Goal: Communication & Community: Answer question/provide support

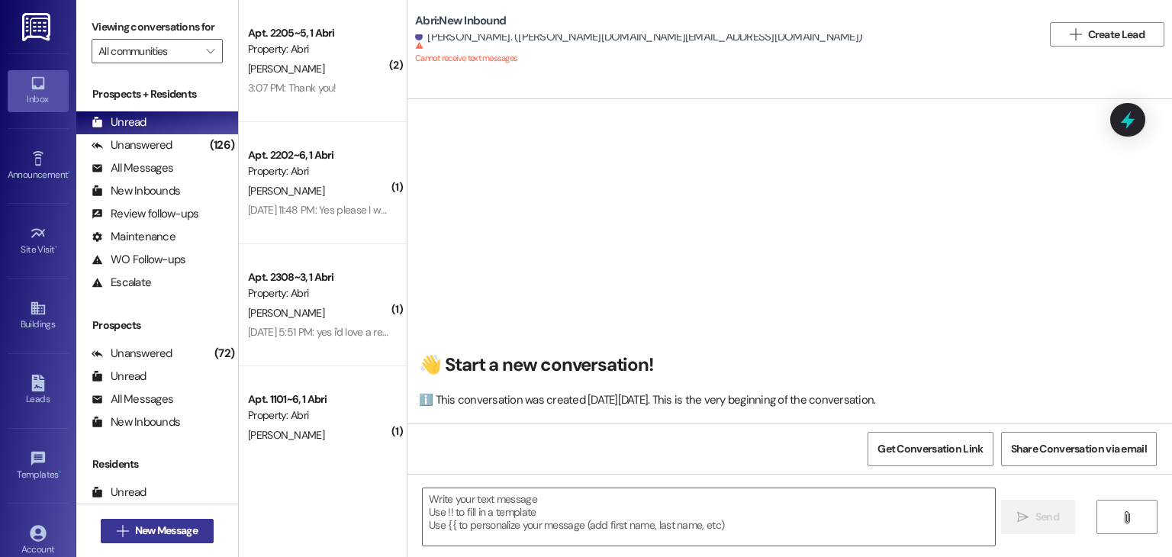
click at [165, 524] on span "New Message" at bounding box center [166, 530] width 63 height 16
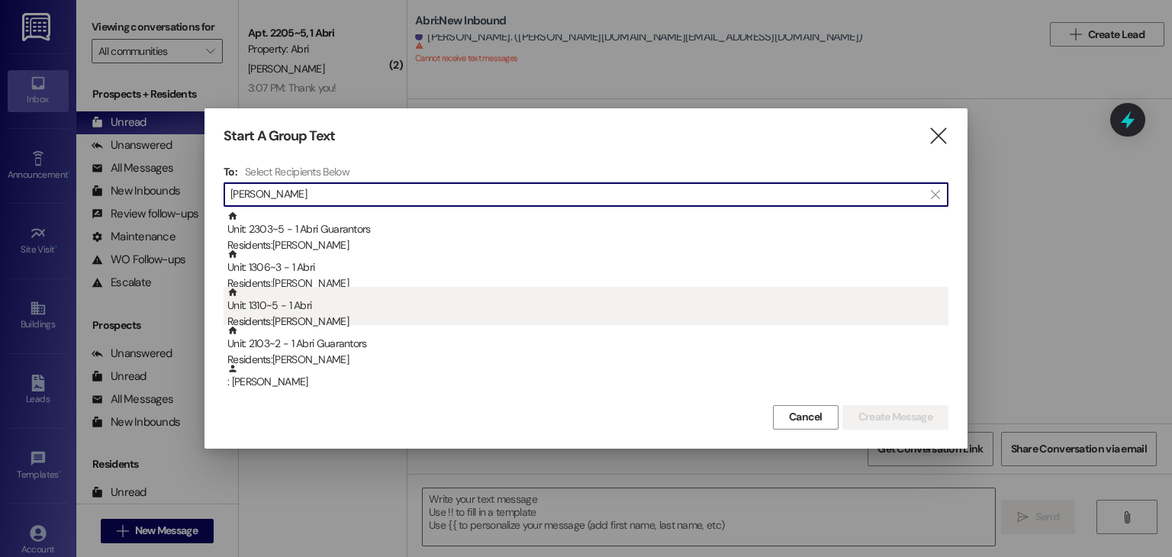
type input "[PERSON_NAME]"
click at [348, 316] on div "Residents: [PERSON_NAME]" at bounding box center [587, 321] width 721 height 16
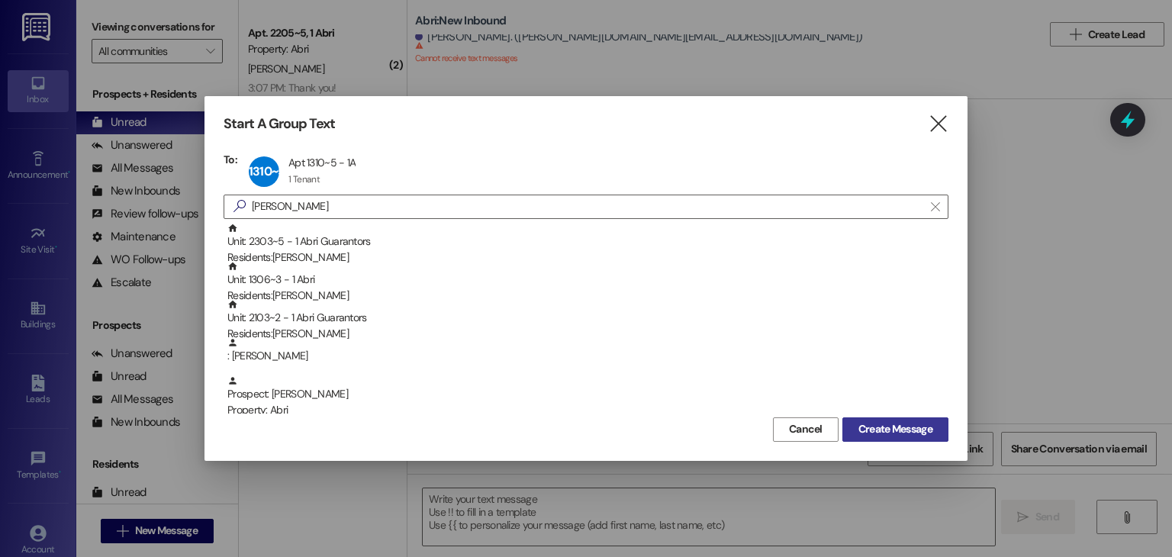
click at [855, 425] on span "Create Message" at bounding box center [895, 429] width 80 height 16
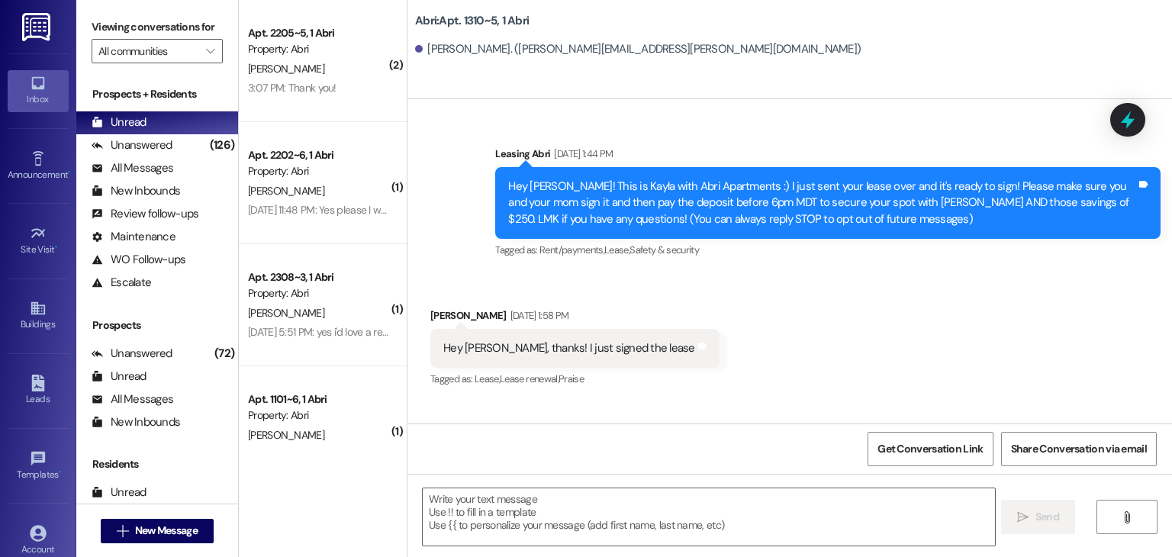
scroll to position [4015, 0]
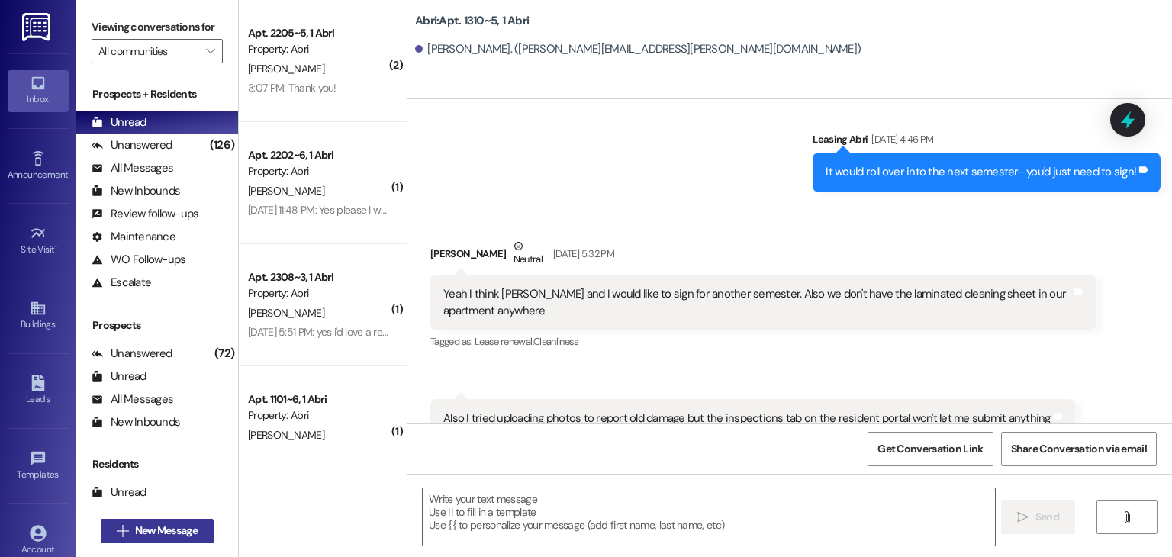
click at [174, 537] on span "New Message" at bounding box center [166, 530] width 63 height 16
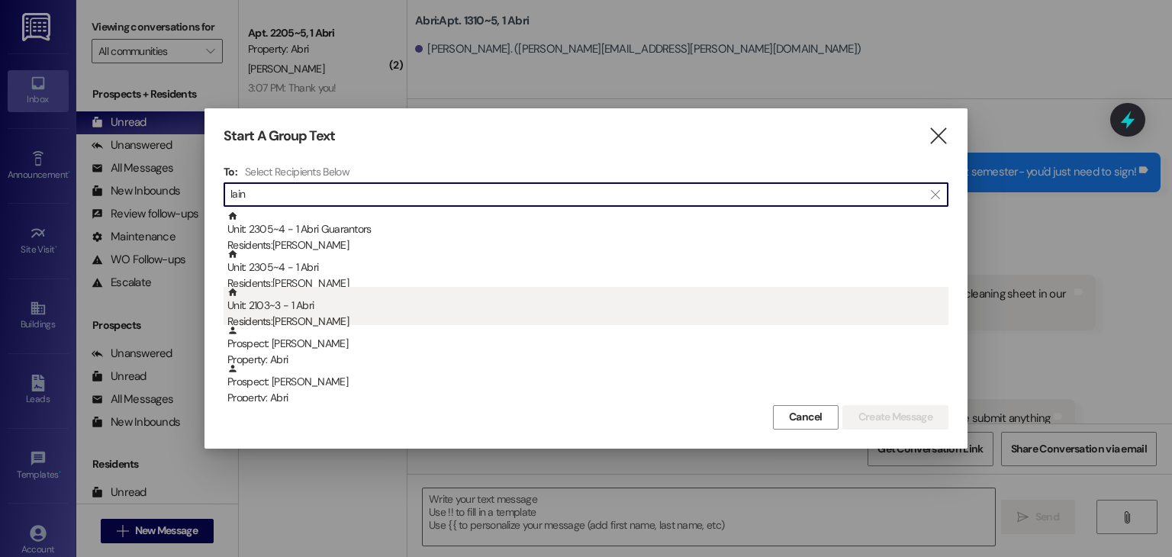
type input "lain"
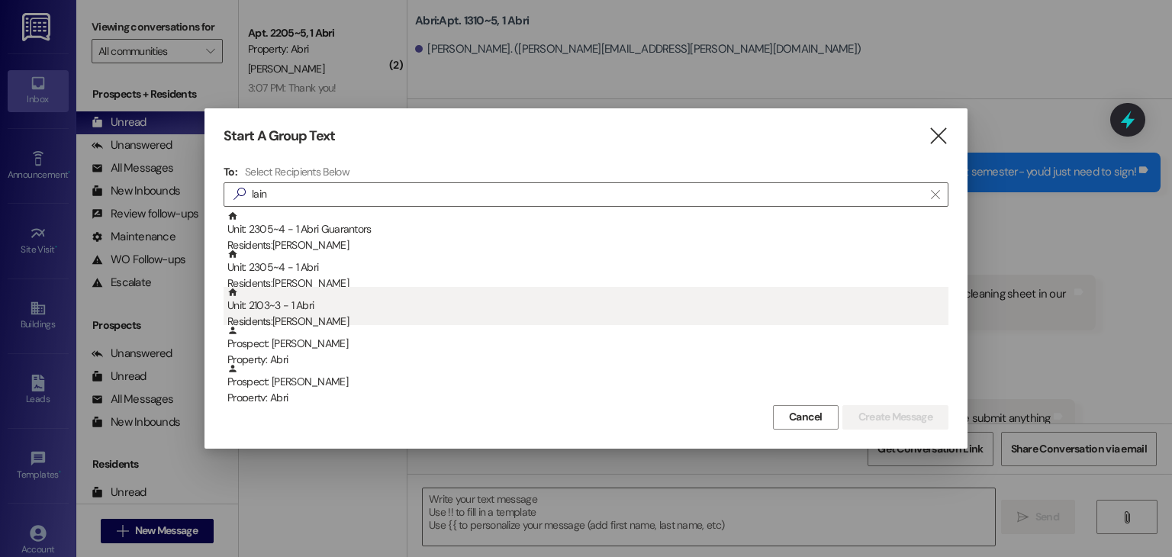
click at [365, 304] on div "Unit: 2103~3 - 1 Abri Residents: [PERSON_NAME]" at bounding box center [587, 308] width 721 height 43
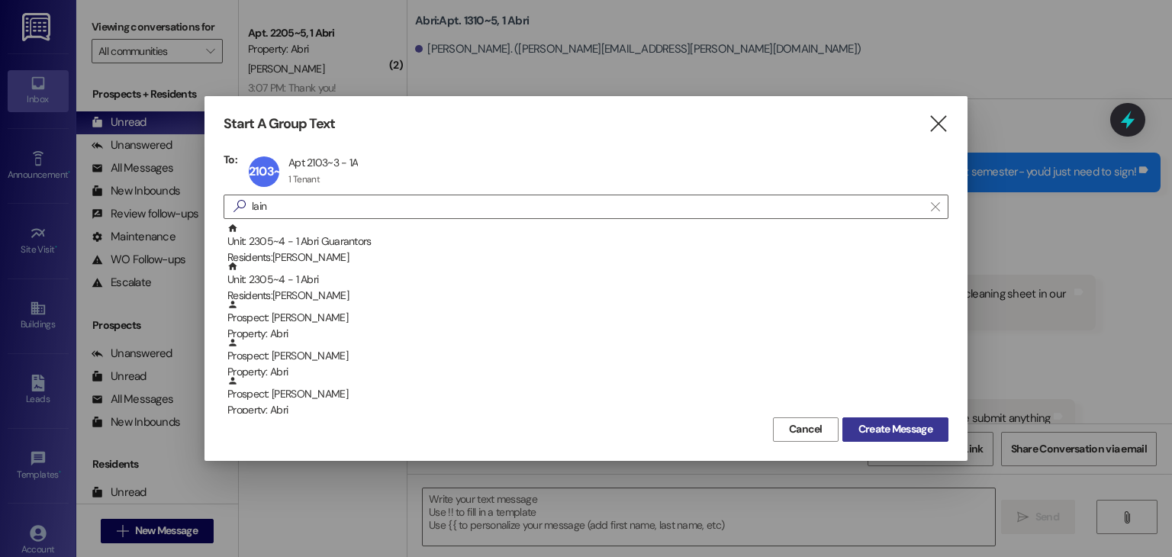
click at [908, 426] on span "Create Message" at bounding box center [895, 429] width 74 height 16
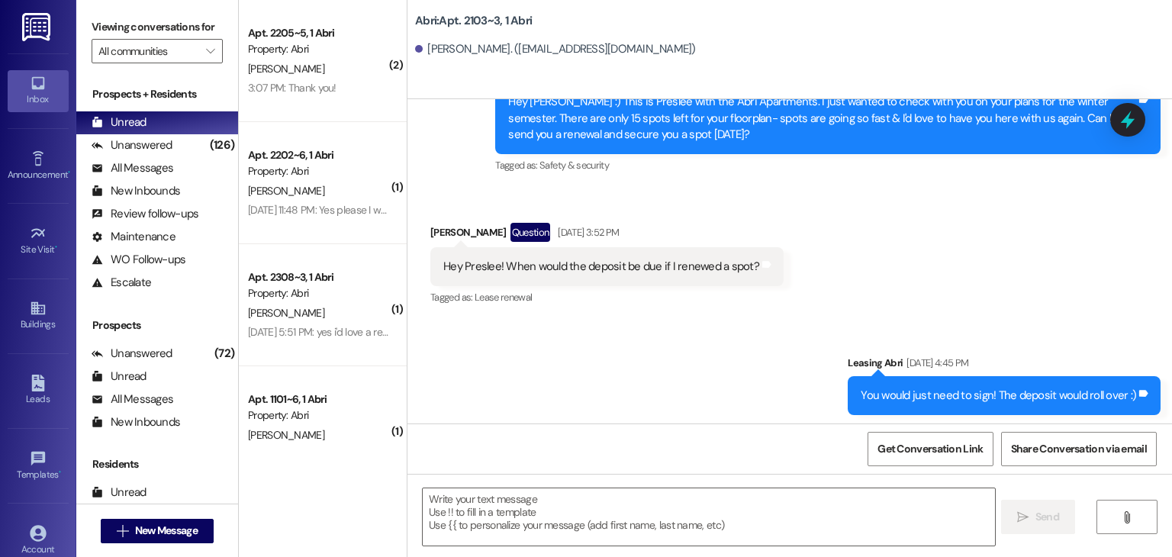
scroll to position [284, 0]
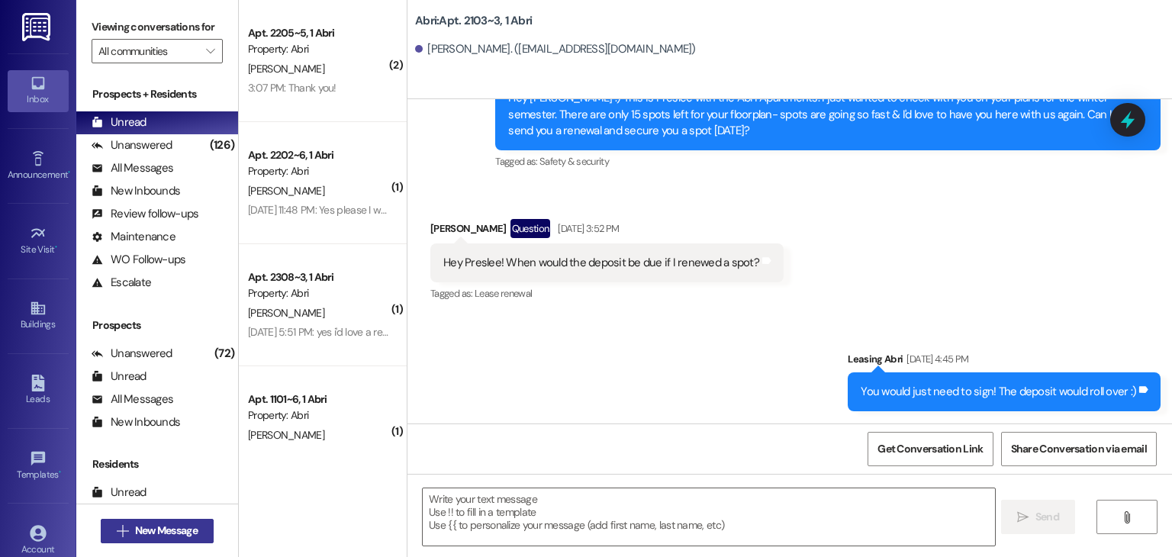
click at [156, 533] on span "New Message" at bounding box center [166, 530] width 63 height 16
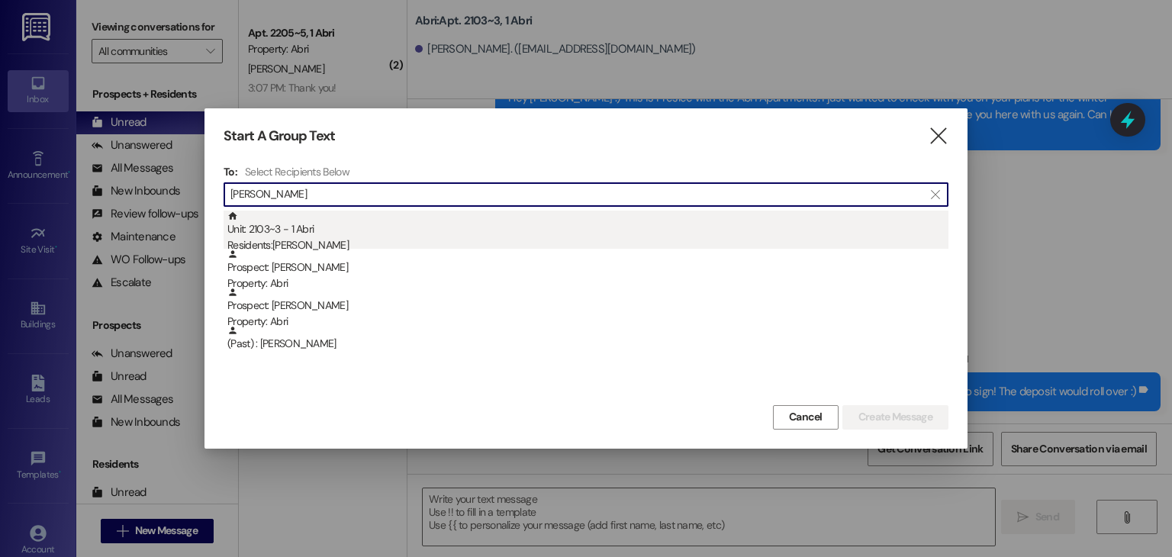
type input "[PERSON_NAME]"
click at [345, 243] on div "Residents: [PERSON_NAME]" at bounding box center [587, 245] width 721 height 16
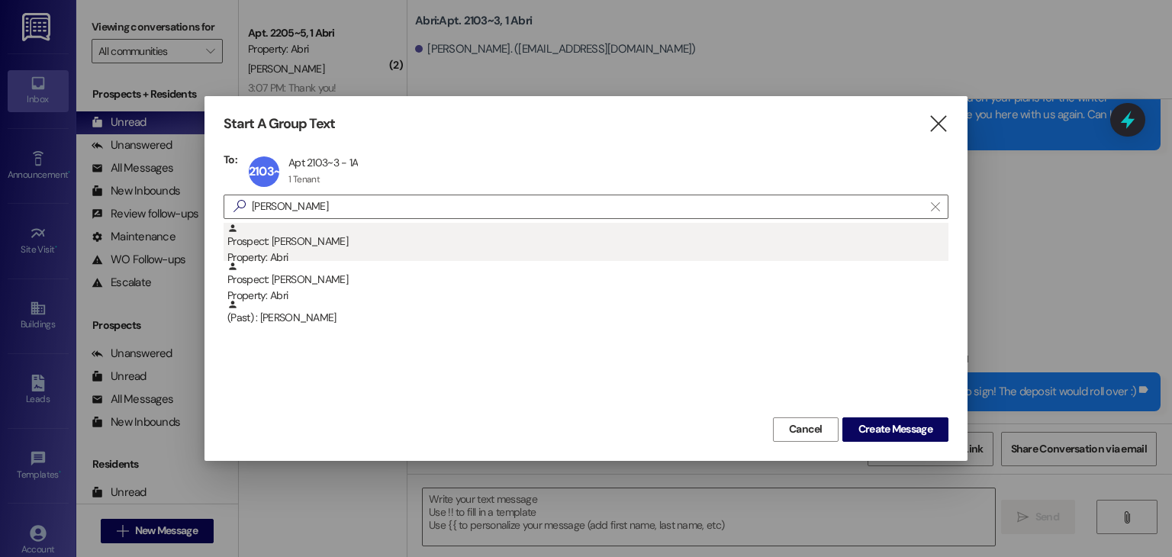
click at [345, 248] on div "Prospect: [PERSON_NAME] Property: Abri" at bounding box center [587, 244] width 721 height 43
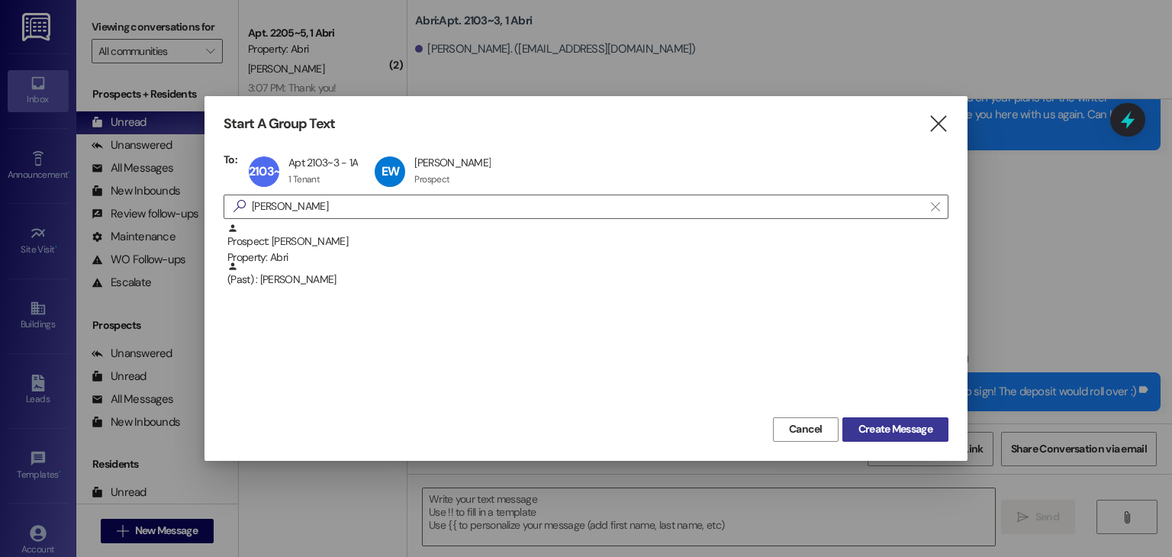
click at [886, 429] on span "Create Message" at bounding box center [895, 429] width 74 height 16
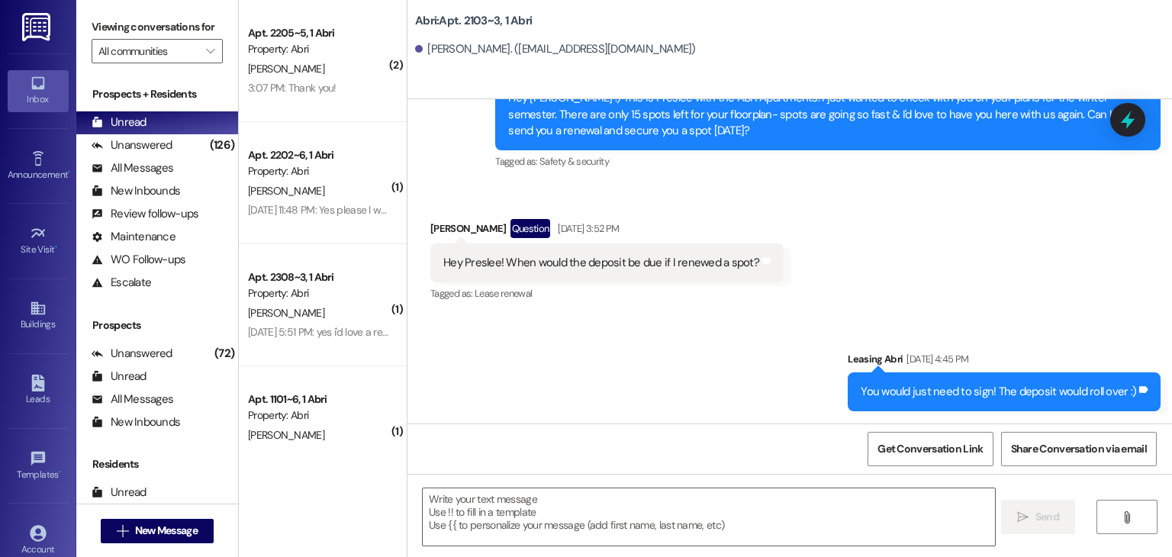
scroll to position [0, 0]
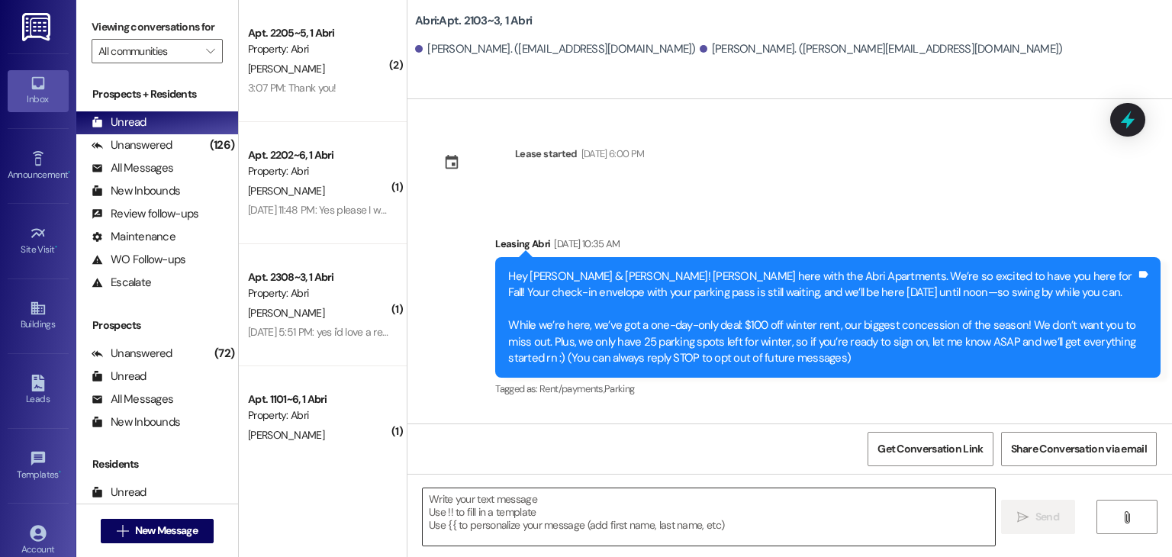
click at [467, 504] on textarea at bounding box center [708, 516] width 571 height 57
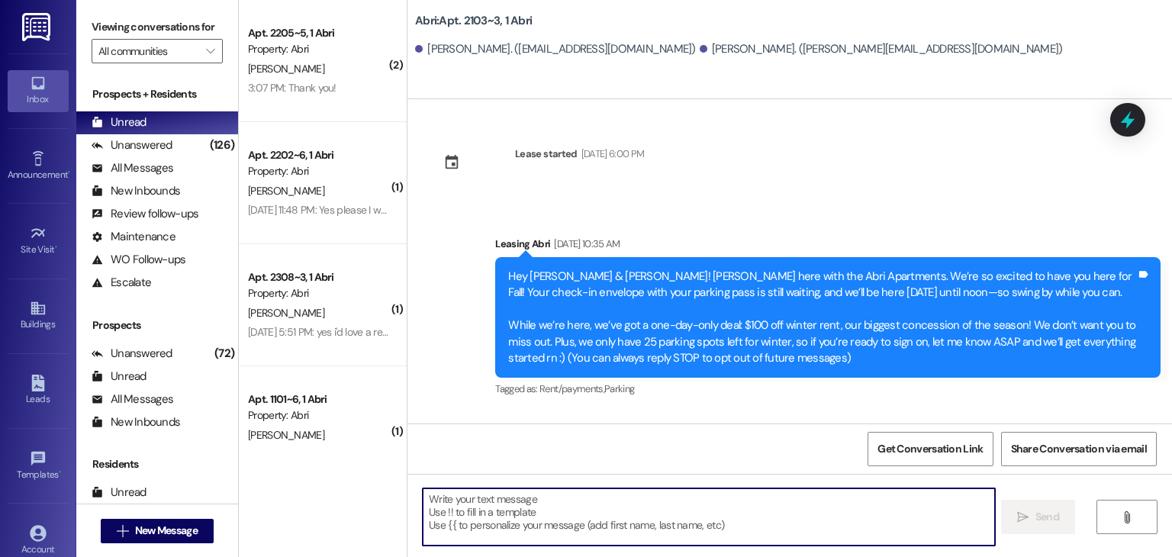
click at [626, 512] on textarea at bounding box center [708, 516] width 571 height 57
click at [433, 505] on textarea at bounding box center [708, 516] width 571 height 57
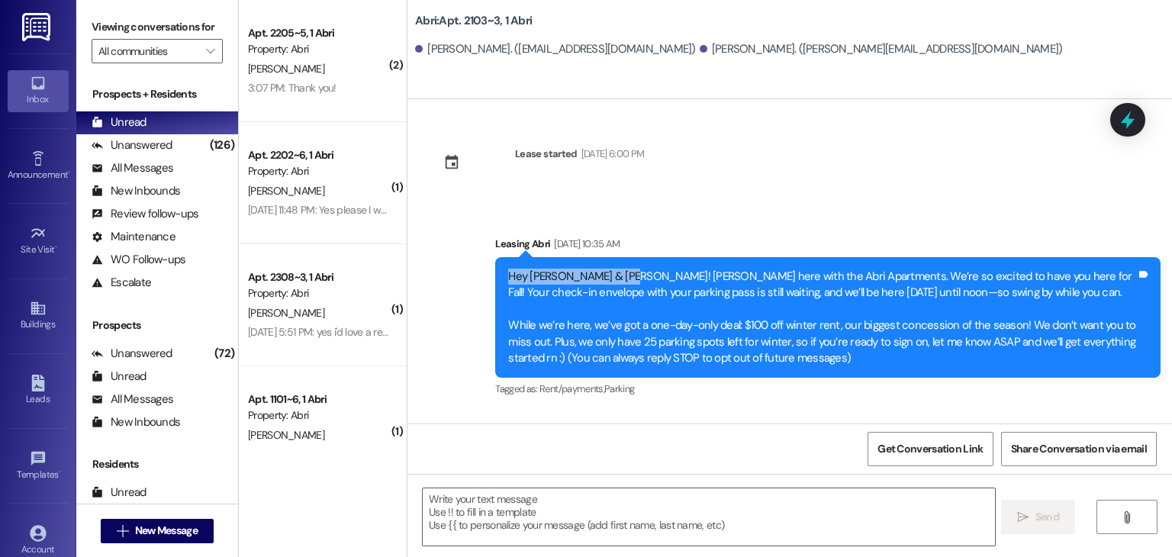
drag, startPoint x: 500, startPoint y: 275, endPoint x: 612, endPoint y: 281, distance: 111.5
click at [612, 281] on div "Hey [PERSON_NAME] & [PERSON_NAME]! [PERSON_NAME] here with the Abri Apartments.…" at bounding box center [822, 317] width 628 height 98
copy div "Hey [PERSON_NAME] & [PERSON_NAME]!"
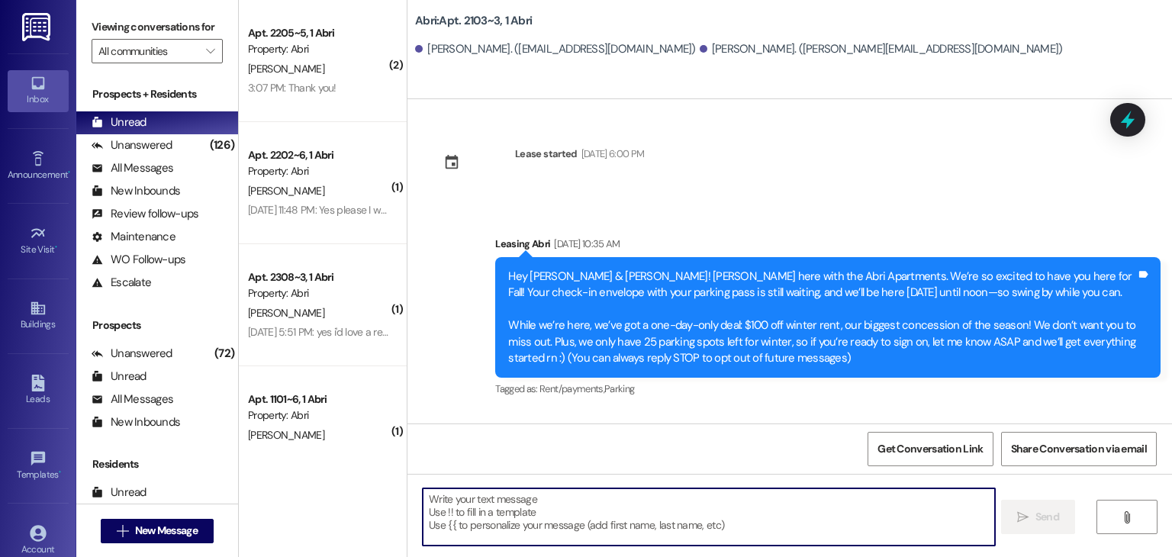
click at [455, 499] on textarea at bounding box center [708, 516] width 571 height 57
paste textarea "Hey [PERSON_NAME] & [PERSON_NAME]!"
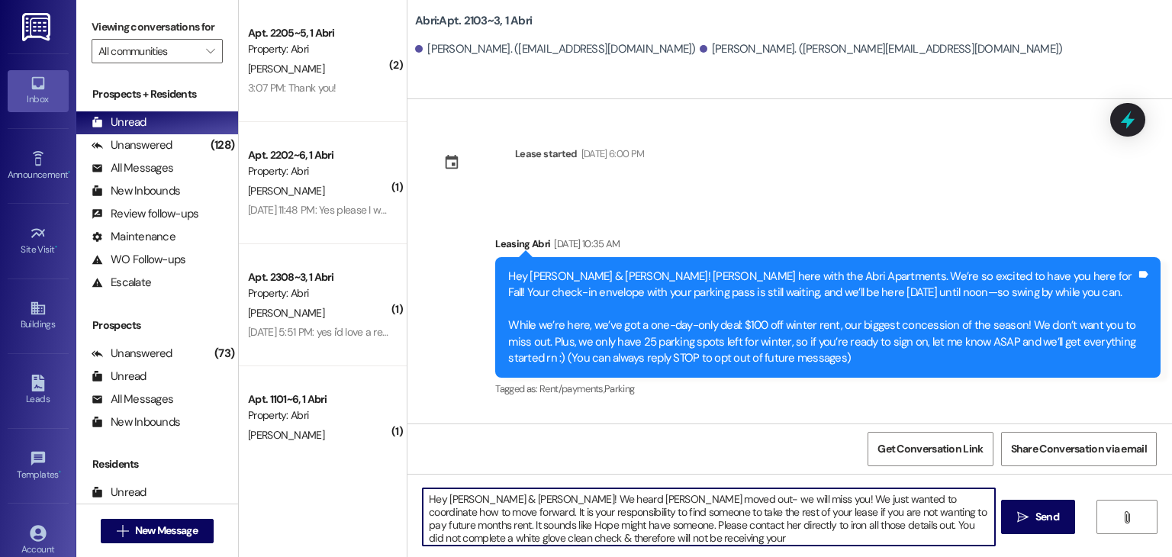
click at [624, 542] on textarea "Hey [PERSON_NAME] & [PERSON_NAME]! We heard [PERSON_NAME] moved out- we will mi…" at bounding box center [708, 516] width 571 height 57
click at [613, 538] on textarea "Hey [PERSON_NAME] & [PERSON_NAME]! We heard [PERSON_NAME] moved out- we will mi…" at bounding box center [708, 516] width 571 height 57
click at [718, 531] on textarea "Hey [PERSON_NAME] & [PERSON_NAME]! We heard [PERSON_NAME] moved out- we will mi…" at bounding box center [708, 516] width 571 height 57
click at [719, 538] on textarea "Hey [PERSON_NAME] & [PERSON_NAME]! We heard [PERSON_NAME] moved out- we will mi…" at bounding box center [708, 516] width 571 height 57
type textarea "Hey [PERSON_NAME] & [PERSON_NAME]! We heard [PERSON_NAME] moved out- we will mi…"
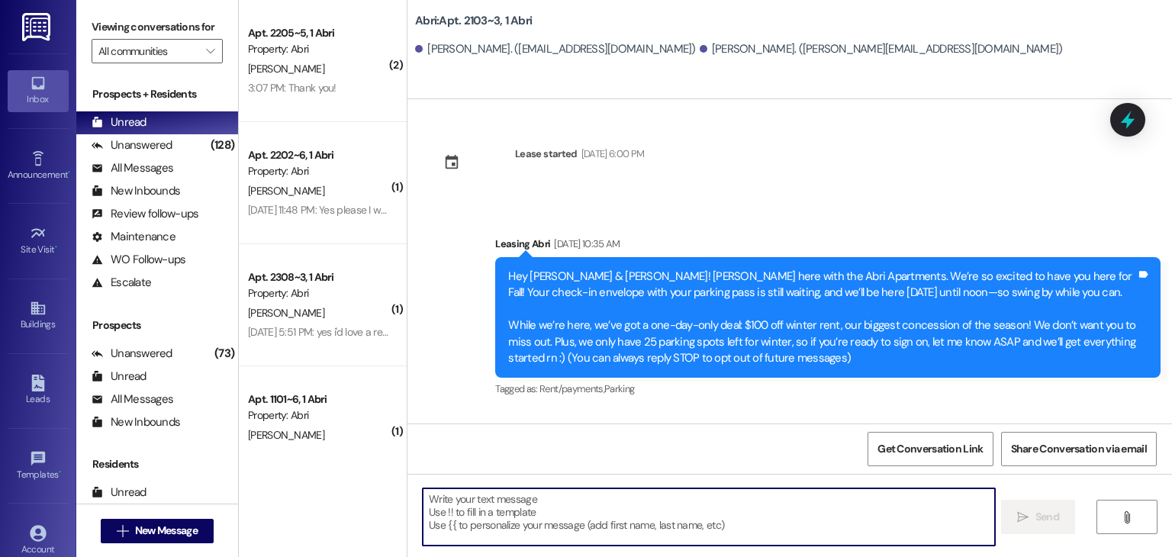
scroll to position [144, 0]
